Goal: Task Accomplishment & Management: Complete application form

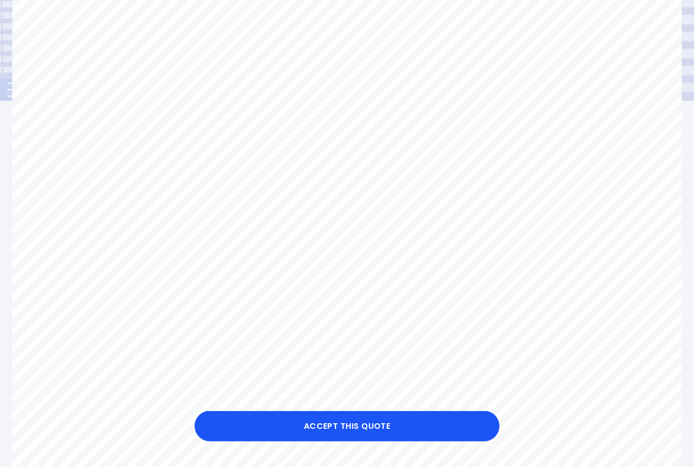
scroll to position [144, 0]
click at [349, 441] on button "Accept this Quote" at bounding box center [347, 426] width 305 height 30
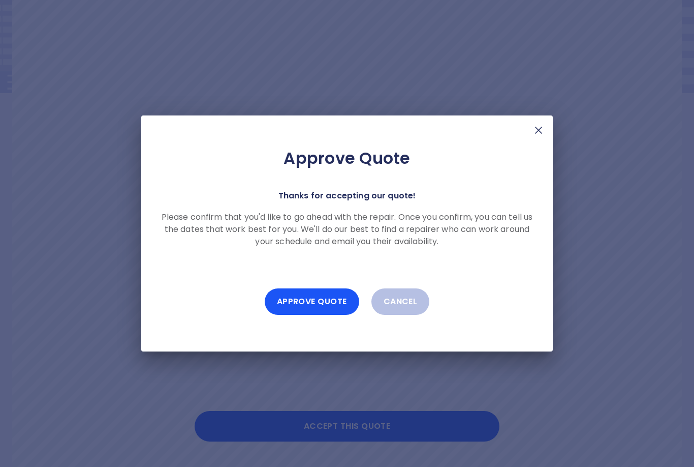
click at [307, 315] on button "Approve Quote" at bounding box center [312, 301] width 95 height 26
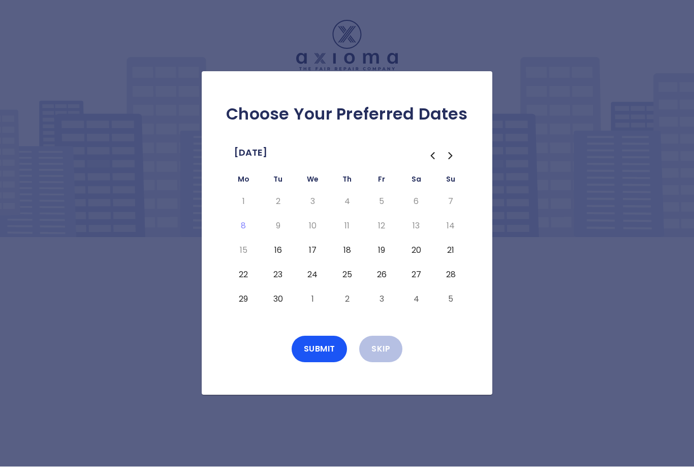
scroll to position [34, 0]
click at [279, 242] on button "16" at bounding box center [278, 250] width 18 height 16
click at [276, 242] on button "16" at bounding box center [278, 250] width 18 height 16
click at [282, 242] on button "16" at bounding box center [278, 250] width 18 height 16
click at [320, 336] on button "Submit" at bounding box center [320, 349] width 56 height 26
